Goal: Information Seeking & Learning: Check status

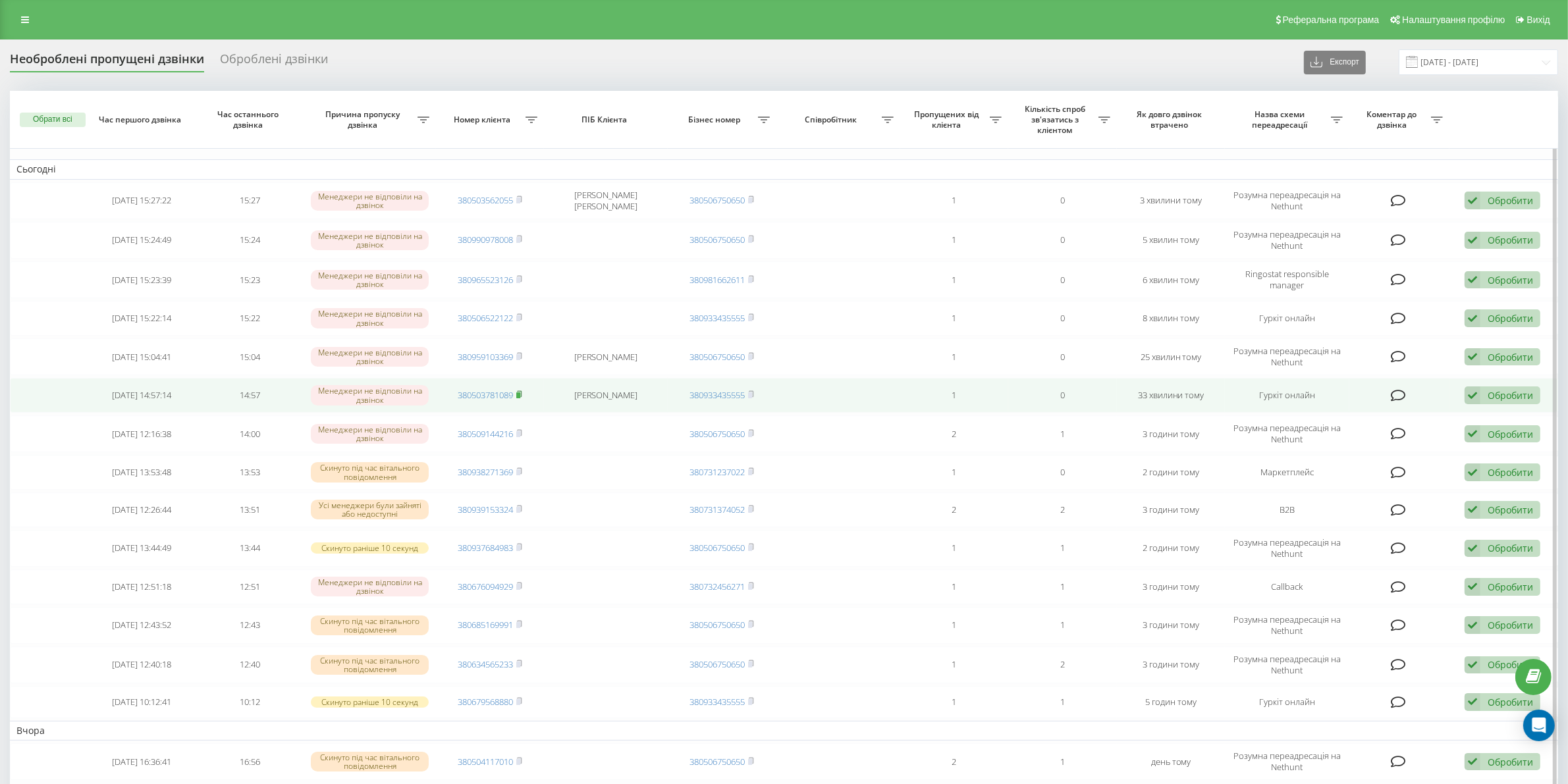
click at [520, 395] on rect at bounding box center [518, 395] width 4 height 6
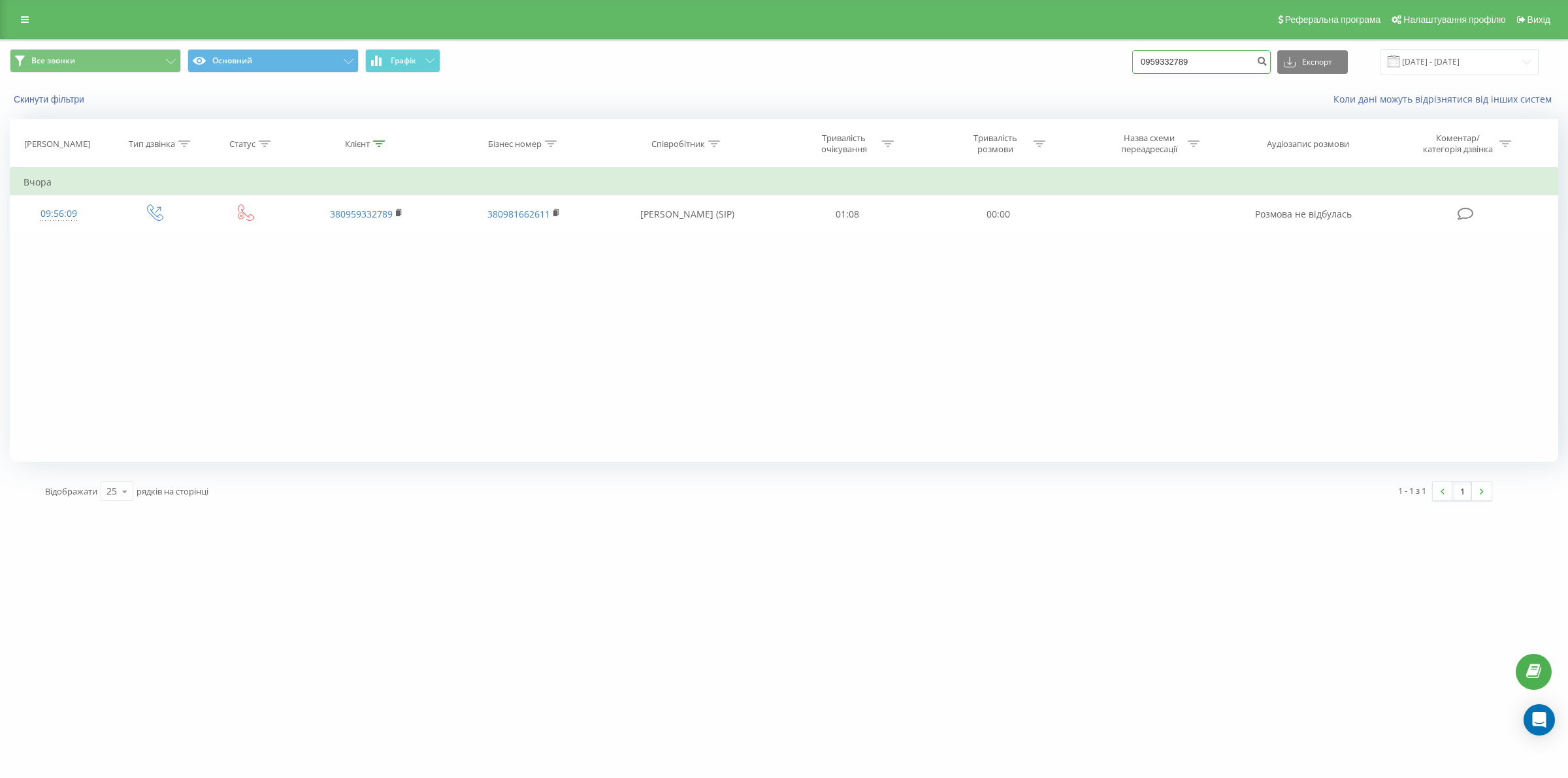
drag, startPoint x: 1227, startPoint y: 63, endPoint x: 1011, endPoint y: 64, distance: 216.0
click at [1011, 64] on div "Все звонки Основний Графік 0959332789 Експорт .csv .xls .xlsx 19.05.2025 - 19.0…" at bounding box center [783, 61] width 1548 height 25
paste input "509282158"
type input "0509282158"
click at [1268, 61] on icon "submit" at bounding box center [1261, 59] width 11 height 8
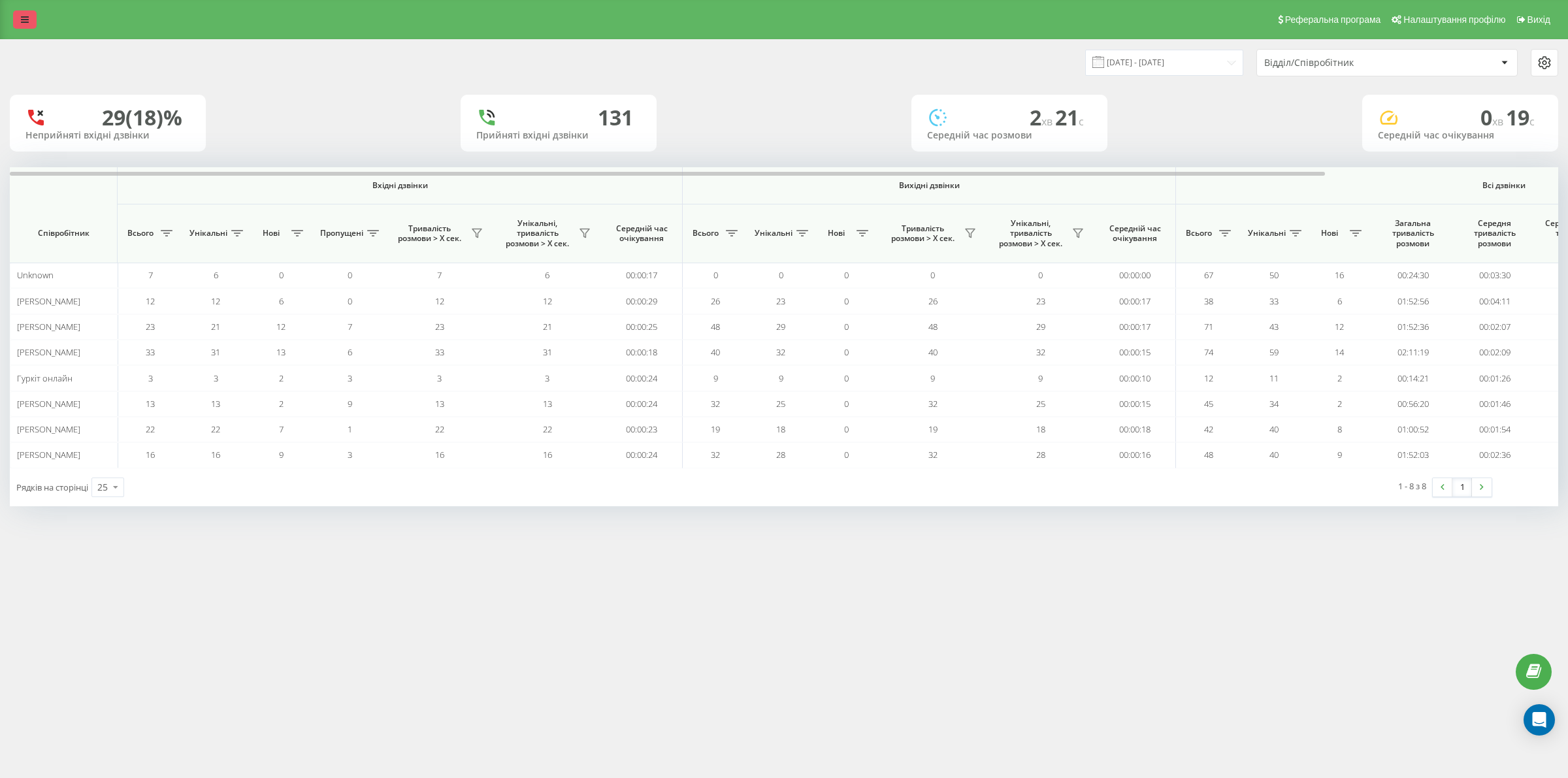
click at [30, 23] on link at bounding box center [25, 19] width 23 height 18
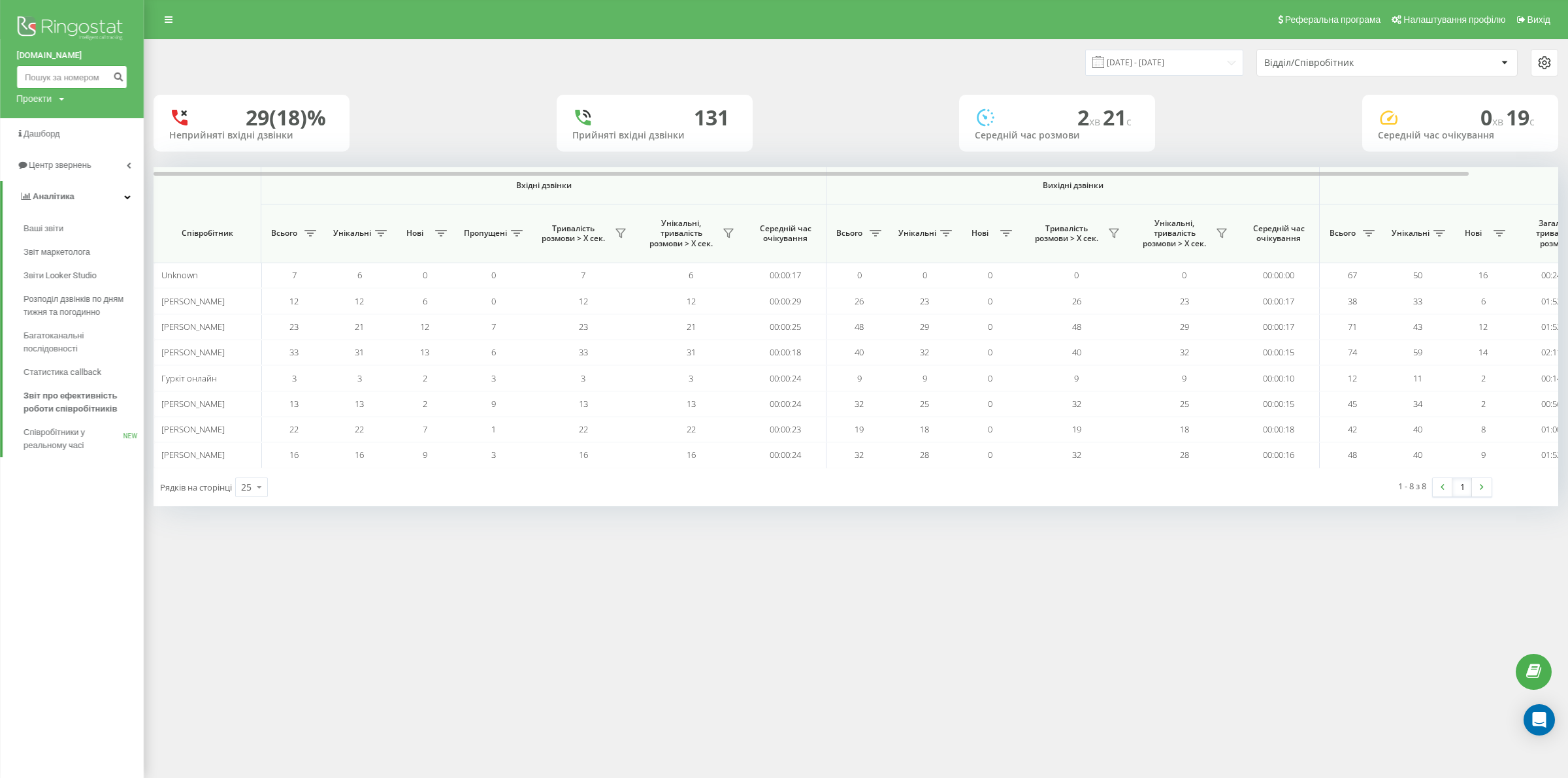
click at [64, 69] on input at bounding box center [71, 77] width 111 height 23
paste input "0509282158"
type input "0509282158"
drag, startPoint x: 119, startPoint y: 80, endPoint x: 124, endPoint y: 87, distance: 8.6
click at [119, 79] on icon "submit" at bounding box center [118, 75] width 11 height 8
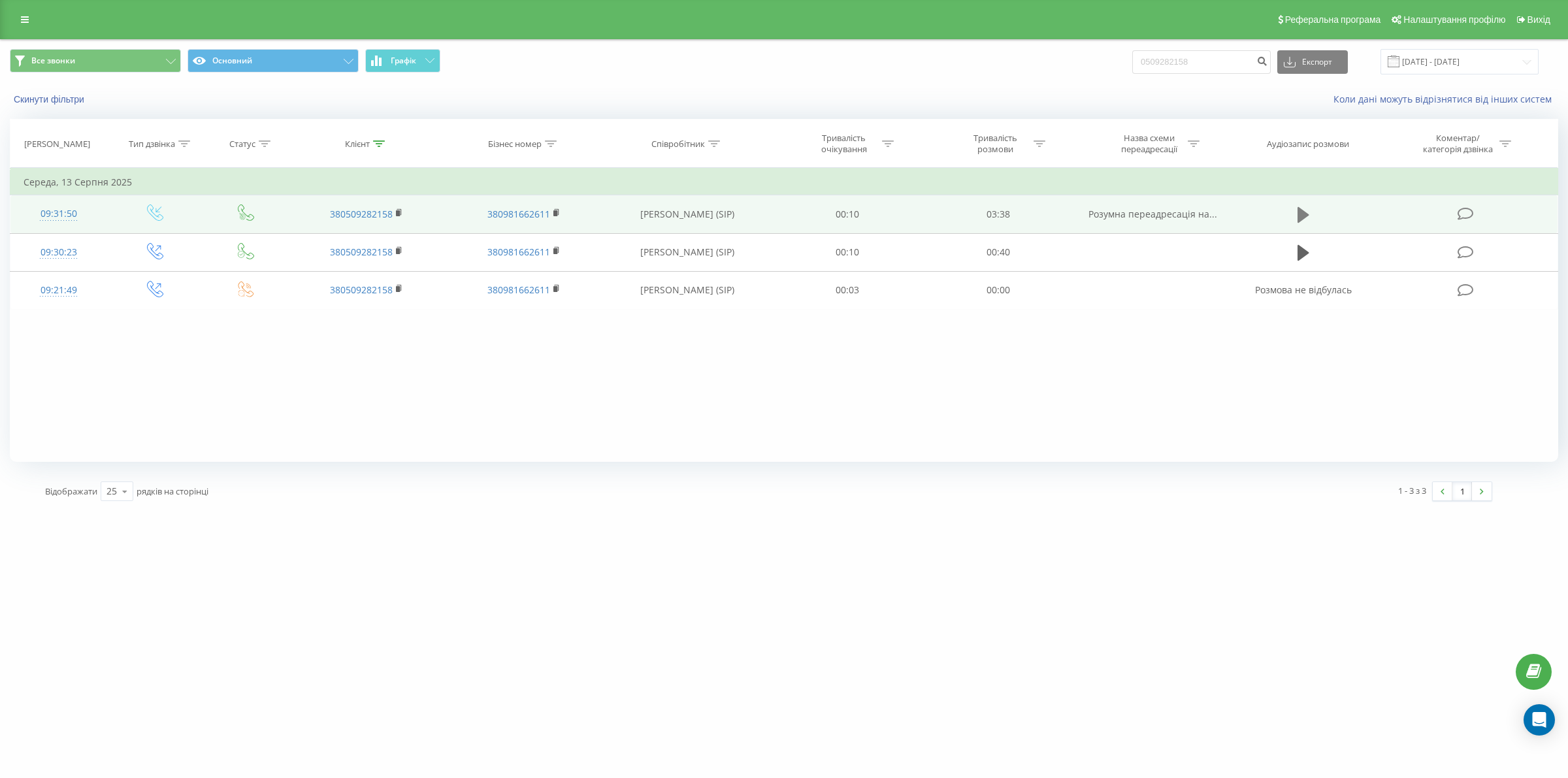
click at [1300, 213] on icon at bounding box center [1303, 215] width 12 height 16
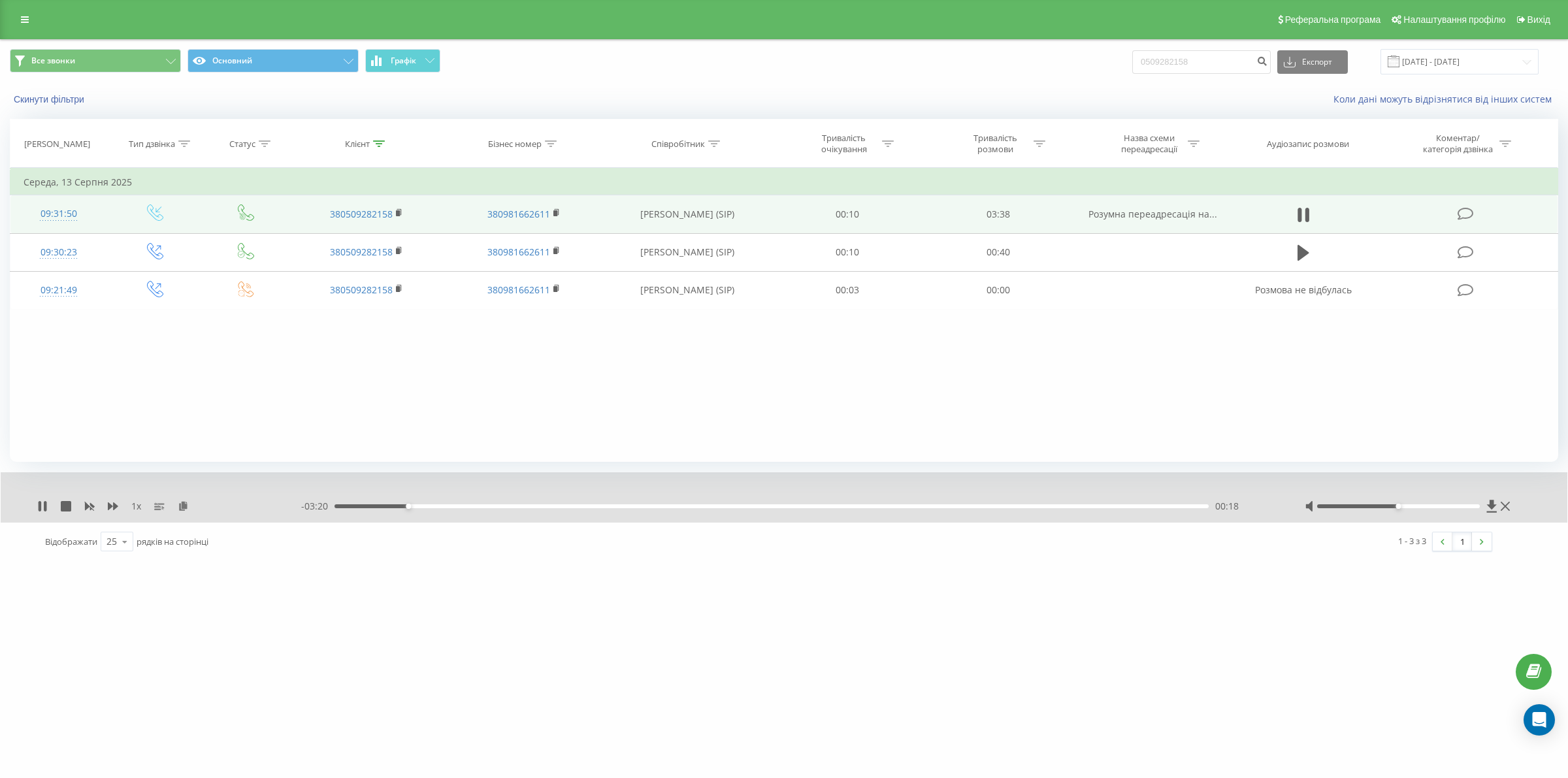
click at [671, 511] on div "- 03:20 00:18 00:18" at bounding box center [787, 506] width 972 height 13
click at [671, 507] on div "00:18" at bounding box center [772, 505] width 874 height 4
click at [844, 510] on div "- 02:12 01:27 01:27" at bounding box center [787, 506] width 972 height 13
click at [847, 506] on div "01:27" at bounding box center [772, 505] width 874 height 4
click at [42, 510] on icon at bounding box center [42, 506] width 10 height 10
